Goal: Transaction & Acquisition: Purchase product/service

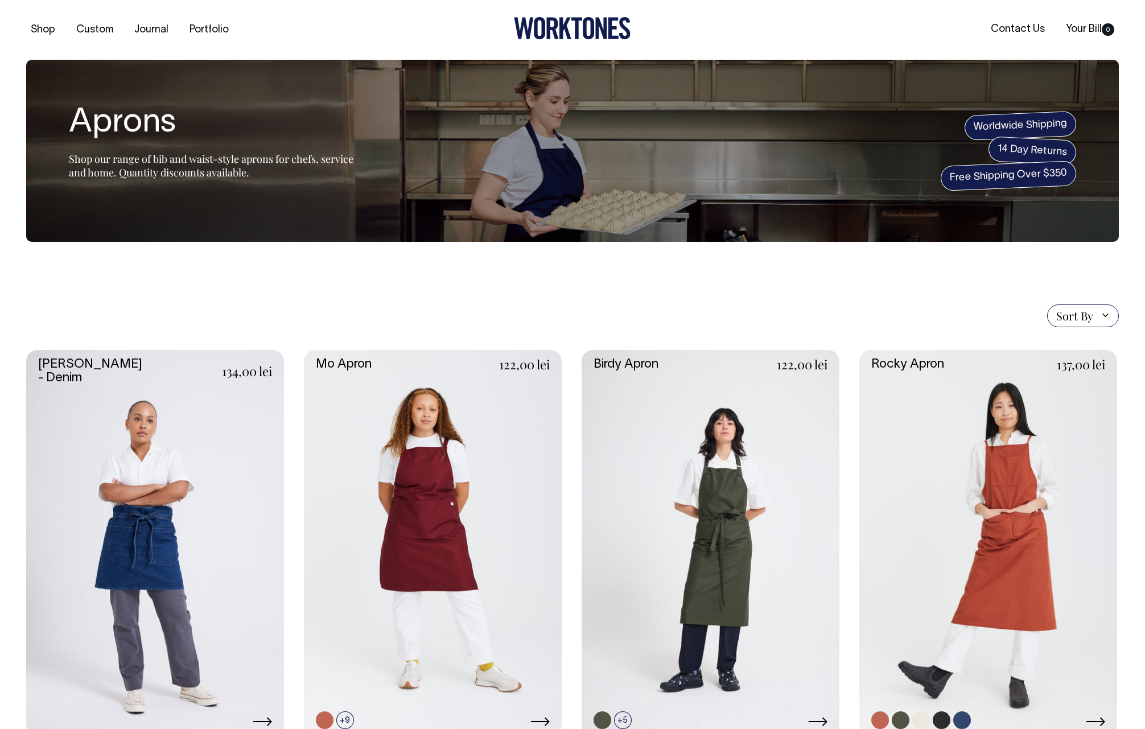
click at [985, 400] on link at bounding box center [988, 543] width 258 height 387
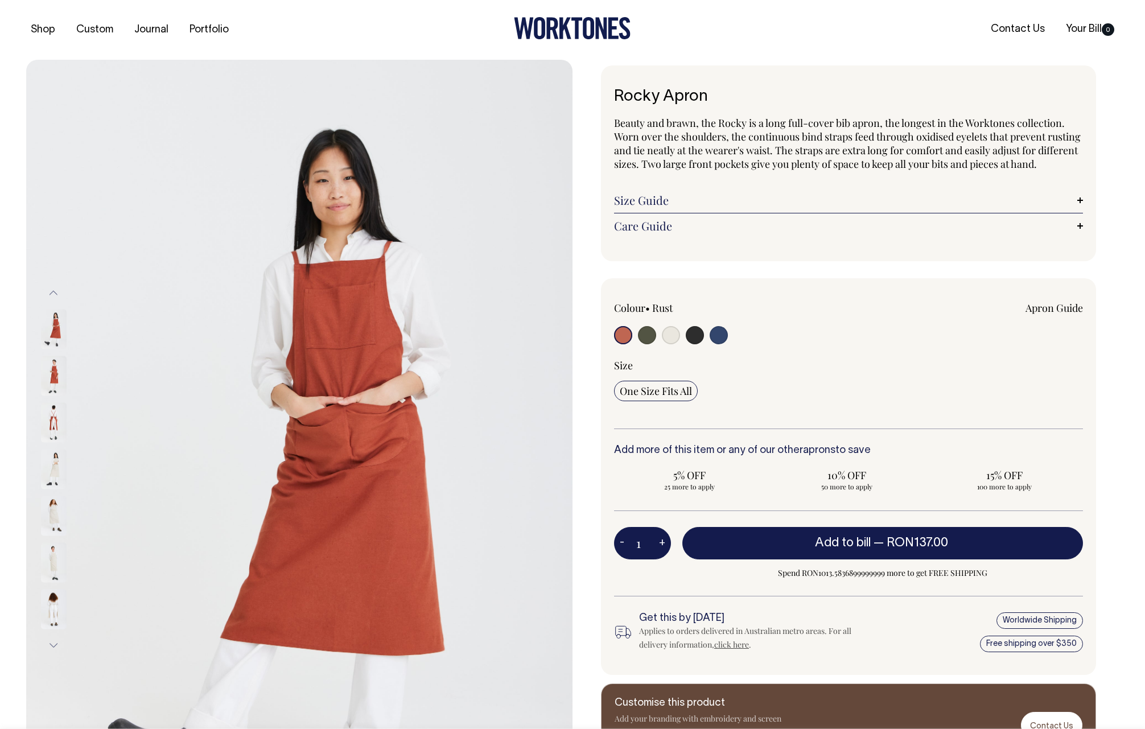
click at [48, 417] on img at bounding box center [54, 422] width 26 height 40
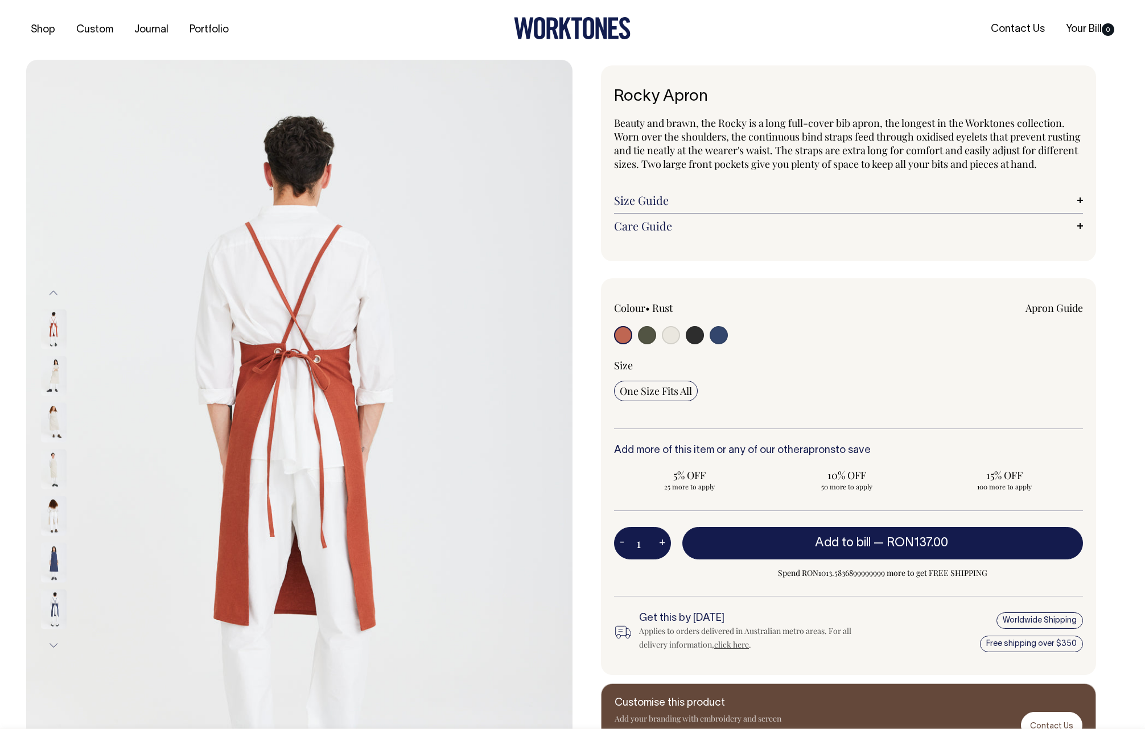
click at [59, 547] on img at bounding box center [54, 562] width 26 height 40
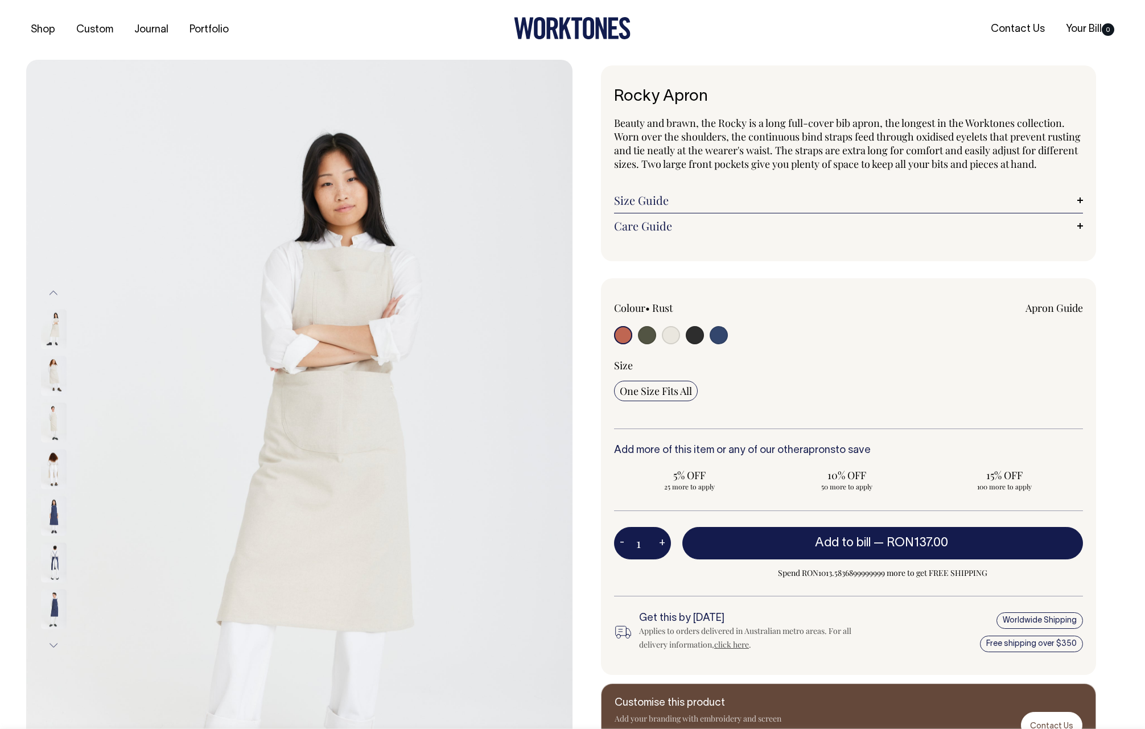
click at [56, 423] on img at bounding box center [54, 422] width 26 height 40
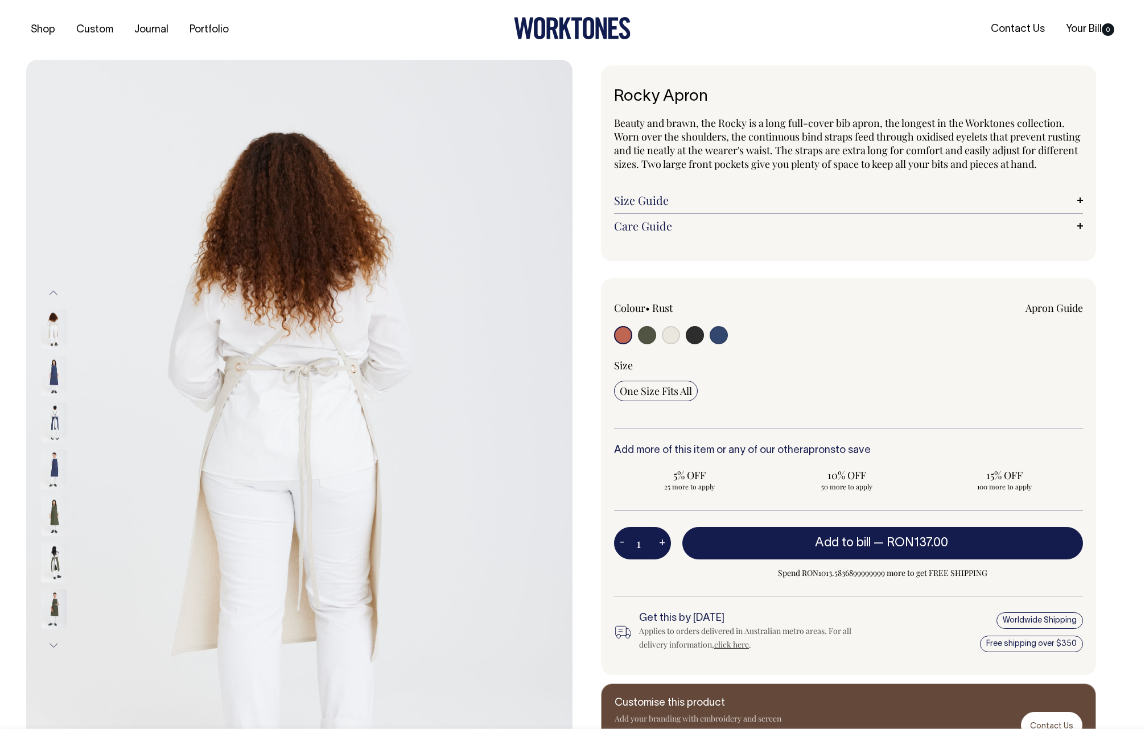
click at [52, 570] on img at bounding box center [54, 562] width 26 height 40
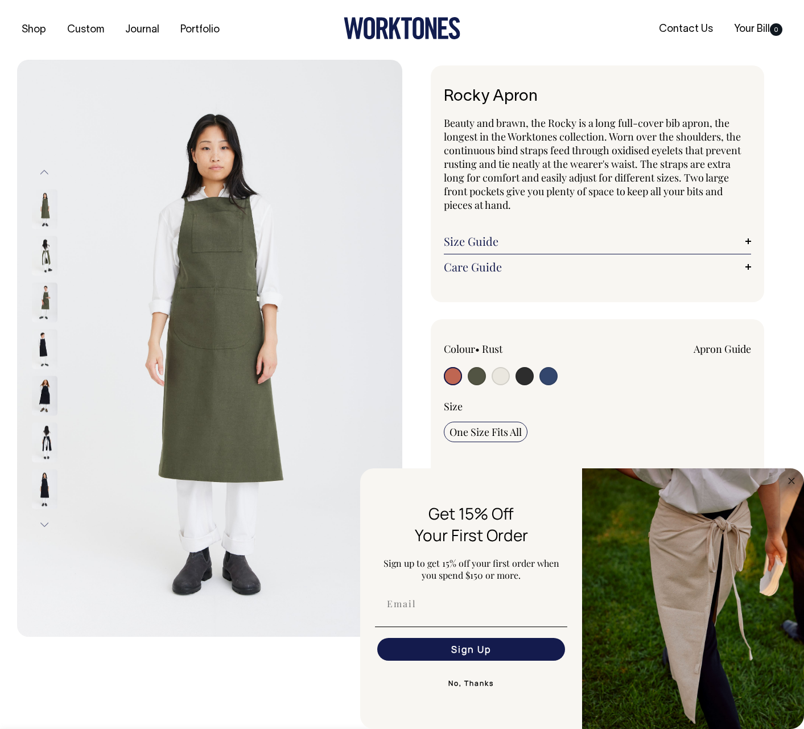
click at [48, 398] on img at bounding box center [45, 396] width 26 height 40
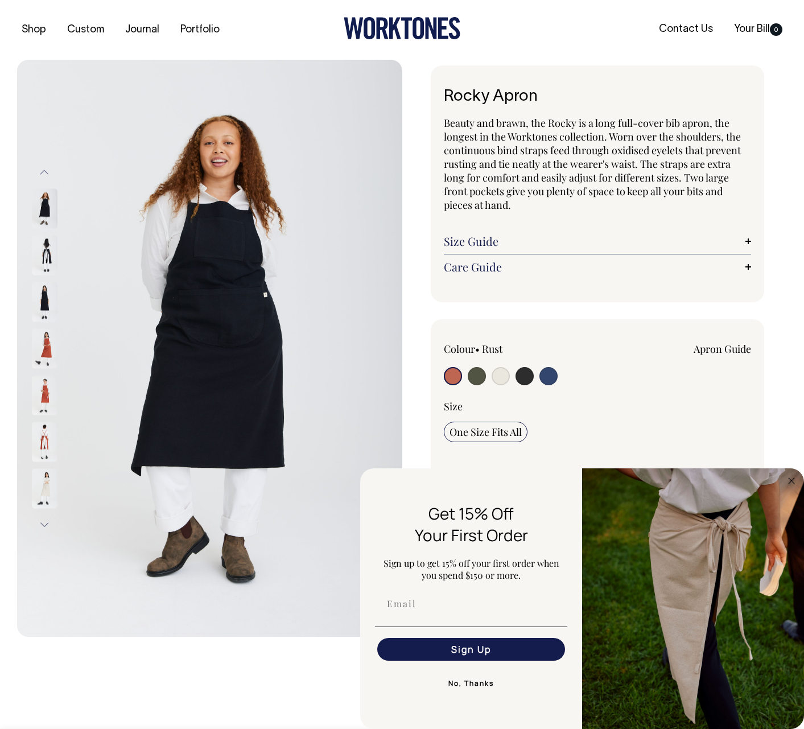
click at [48, 480] on img at bounding box center [45, 488] width 26 height 40
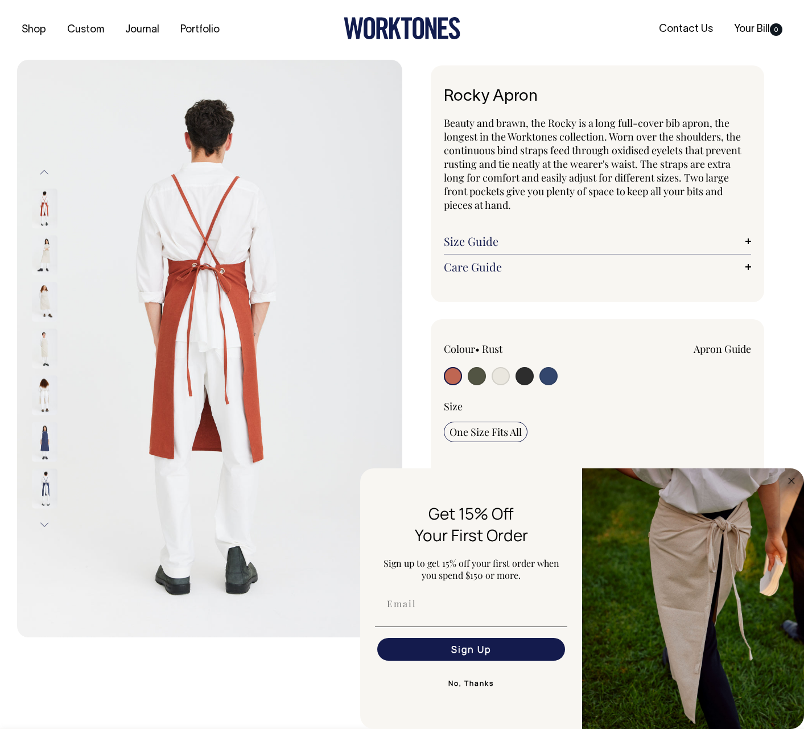
click at [41, 526] on button "Next" at bounding box center [44, 525] width 17 height 26
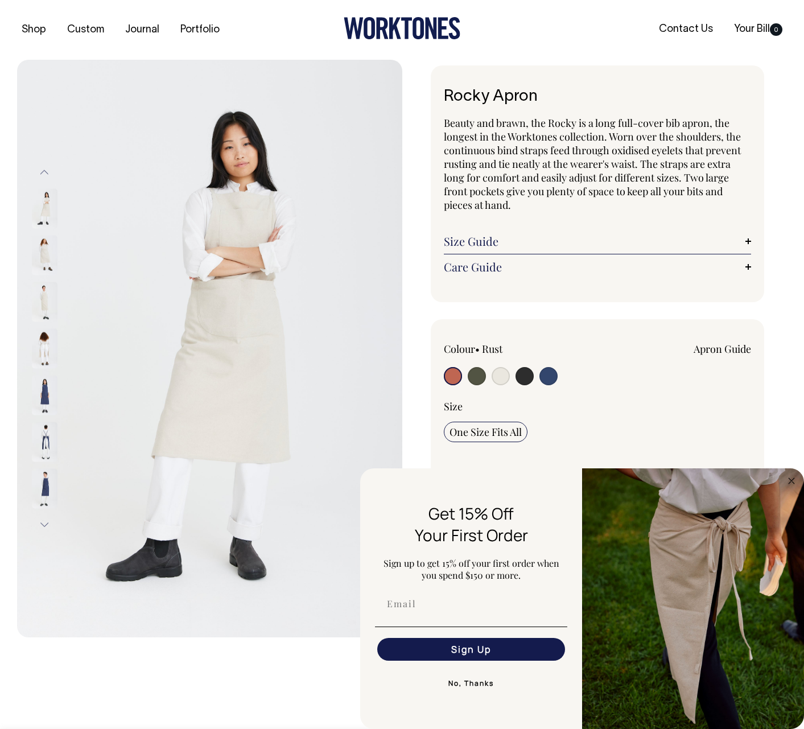
click at [41, 527] on button "Next" at bounding box center [44, 525] width 17 height 26
click at [41, 526] on button "Next" at bounding box center [44, 525] width 17 height 26
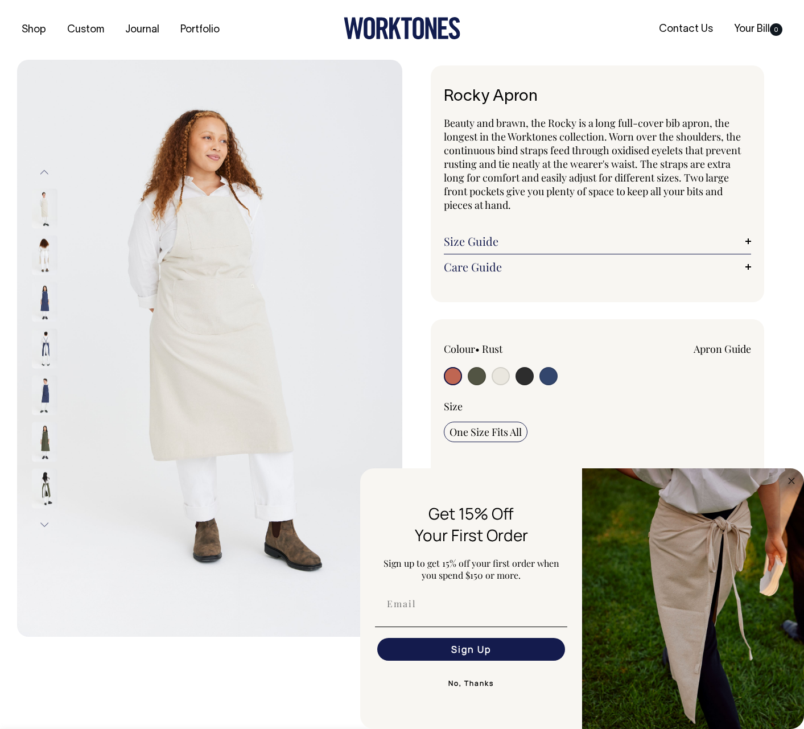
click at [41, 526] on button "Next" at bounding box center [44, 525] width 17 height 26
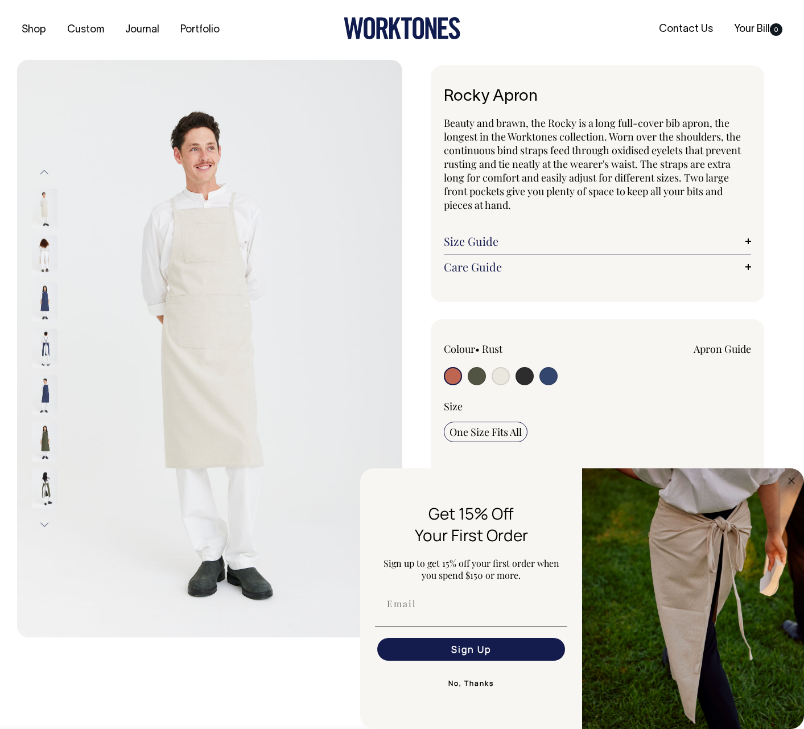
click at [41, 526] on button "Next" at bounding box center [44, 525] width 17 height 26
click at [48, 522] on button "Next" at bounding box center [44, 525] width 17 height 26
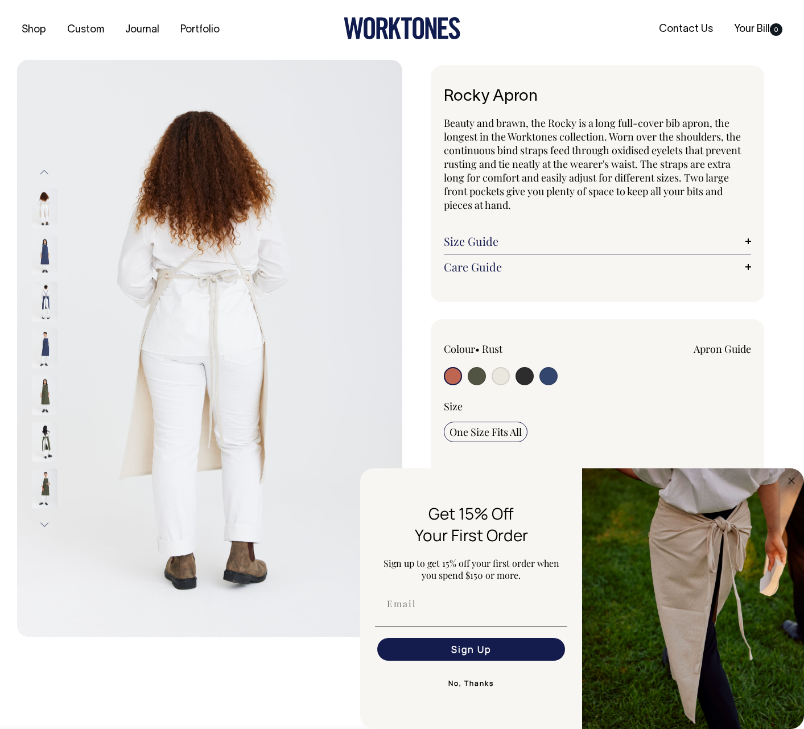
click at [48, 522] on button "Next" at bounding box center [44, 525] width 17 height 26
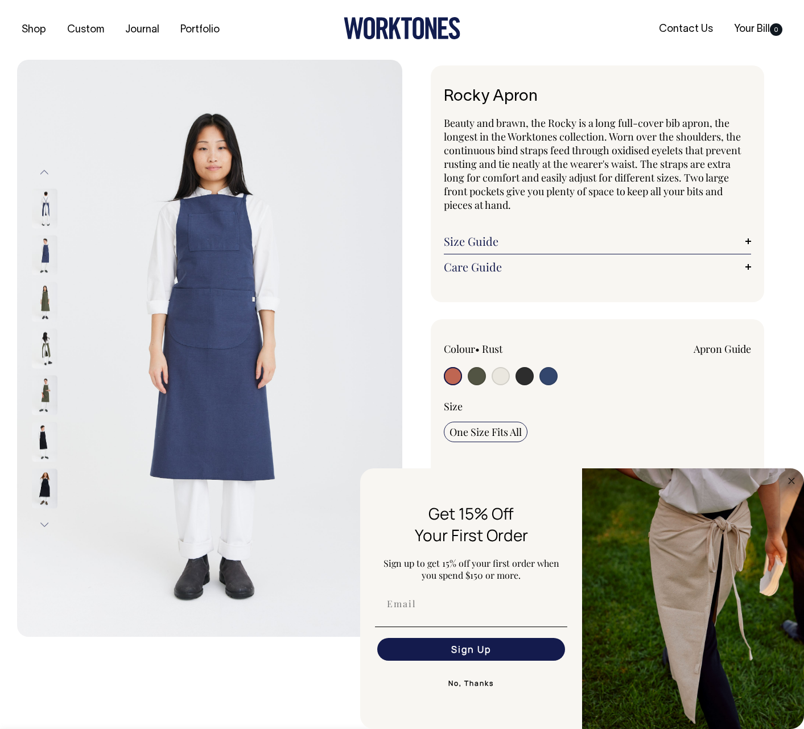
click at [48, 522] on button "Next" at bounding box center [44, 525] width 17 height 26
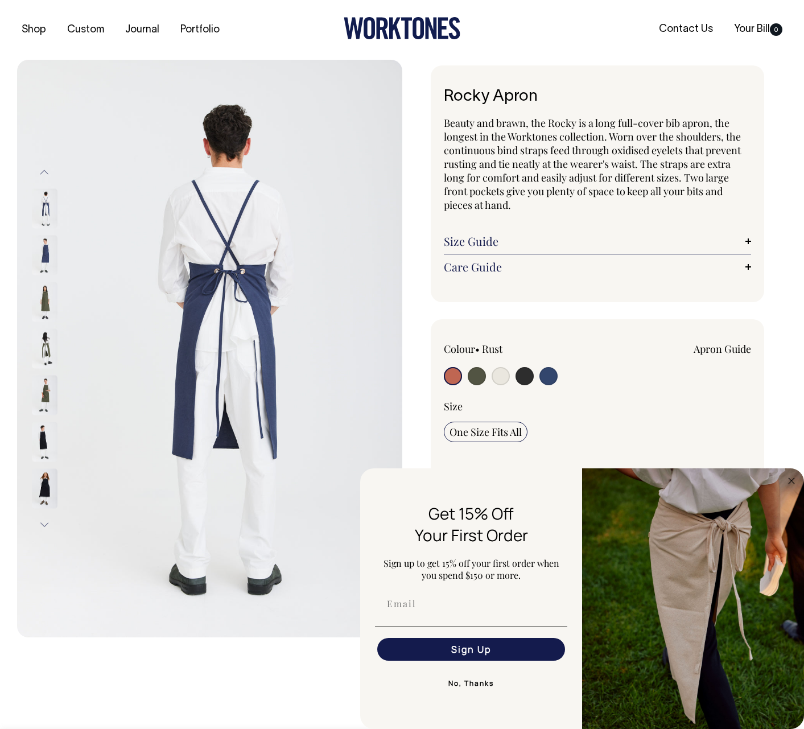
click at [48, 521] on button "Next" at bounding box center [44, 525] width 17 height 26
click at [44, 526] on button "Next" at bounding box center [44, 525] width 17 height 26
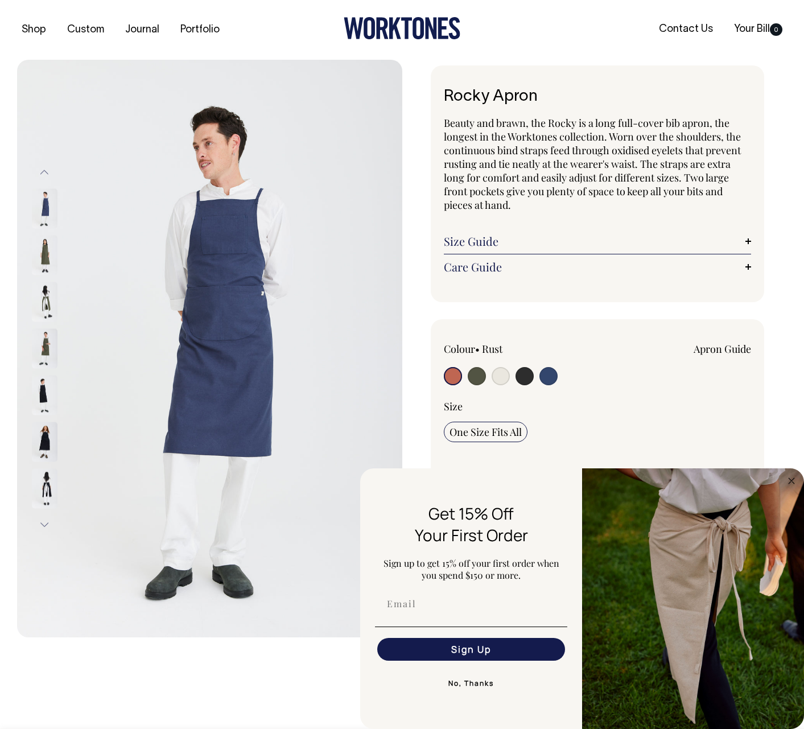
click at [44, 526] on button "Next" at bounding box center [44, 525] width 17 height 26
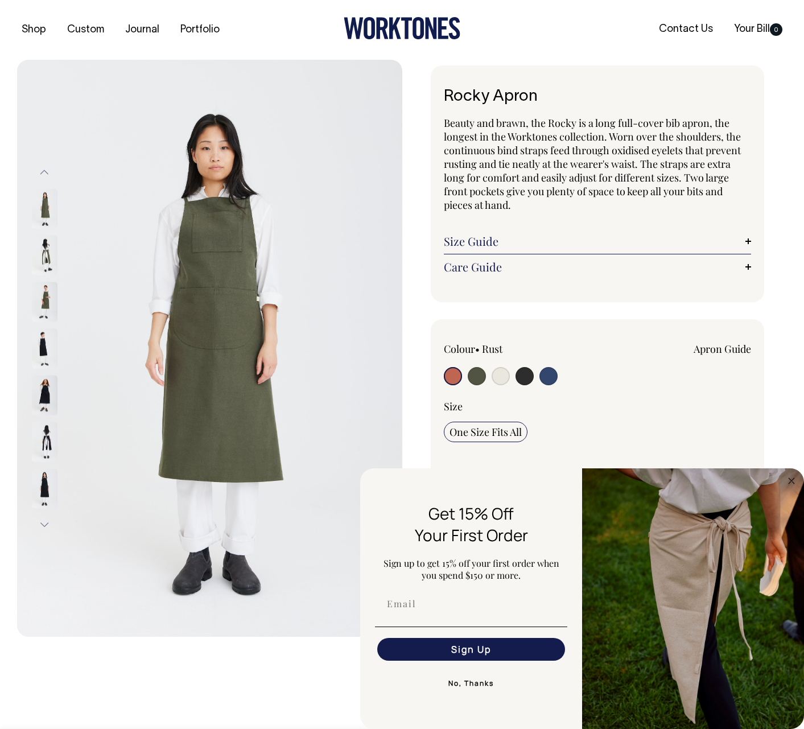
click at [44, 526] on button "Next" at bounding box center [44, 525] width 17 height 26
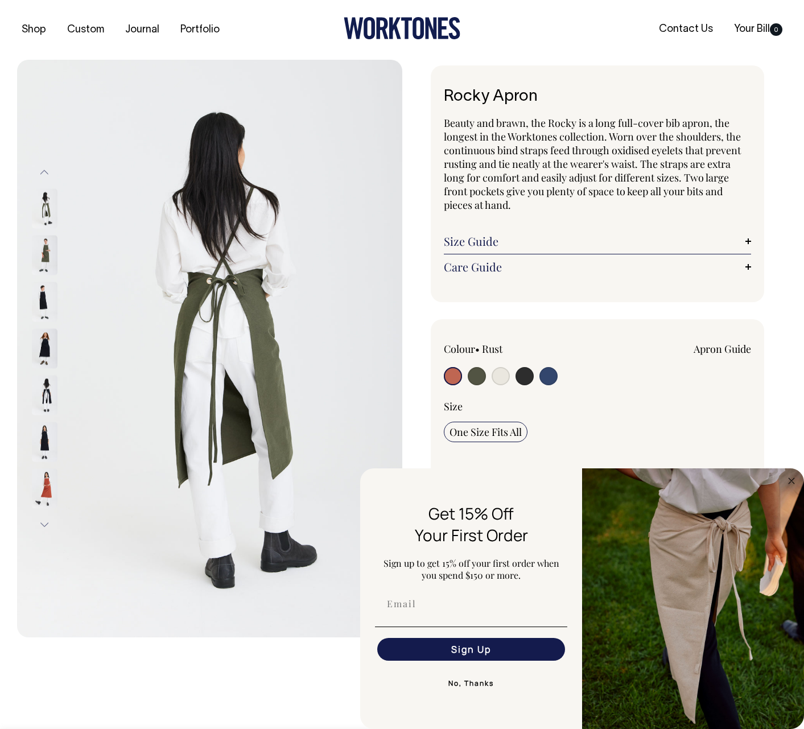
click at [47, 401] on img at bounding box center [45, 395] width 26 height 40
